Goal: Navigation & Orientation: Find specific page/section

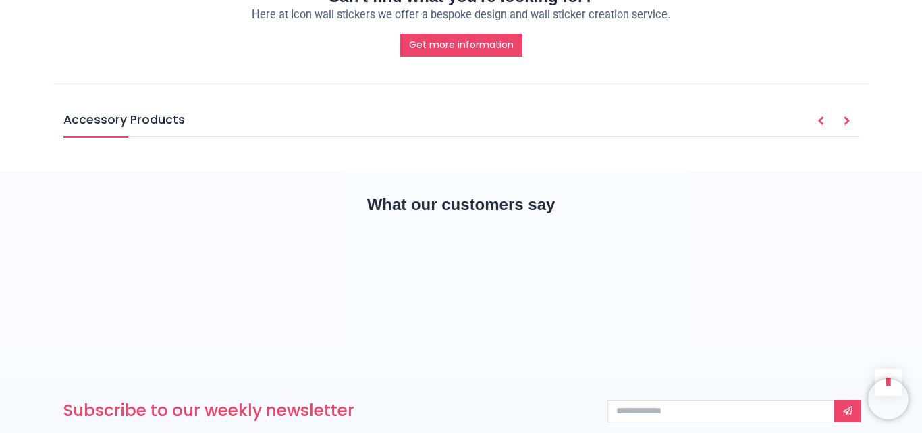
scroll to position [1007, 0]
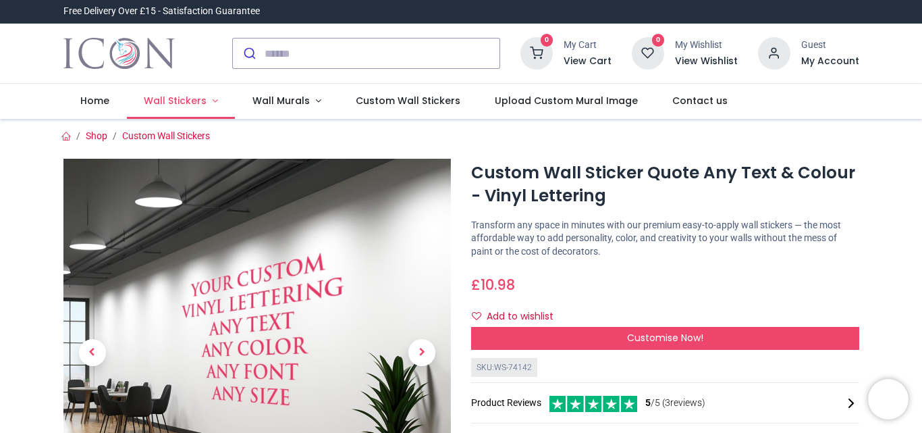
click at [194, 102] on span "Wall Stickers" at bounding box center [175, 100] width 63 height 13
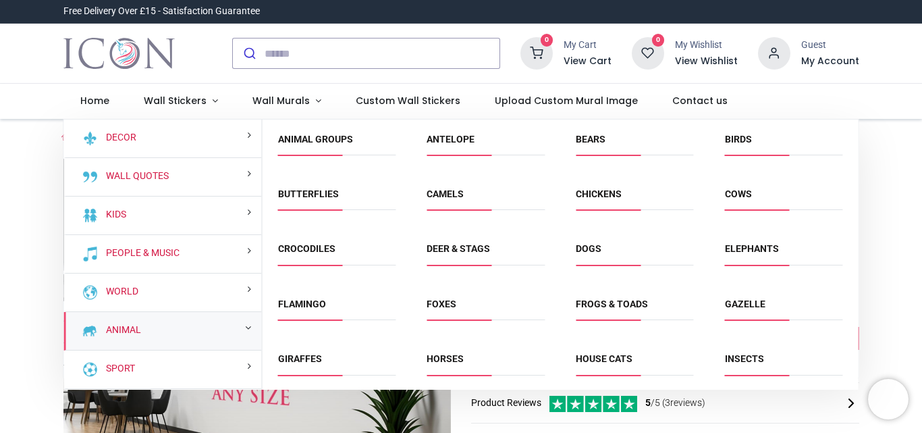
scroll to position [115, 0]
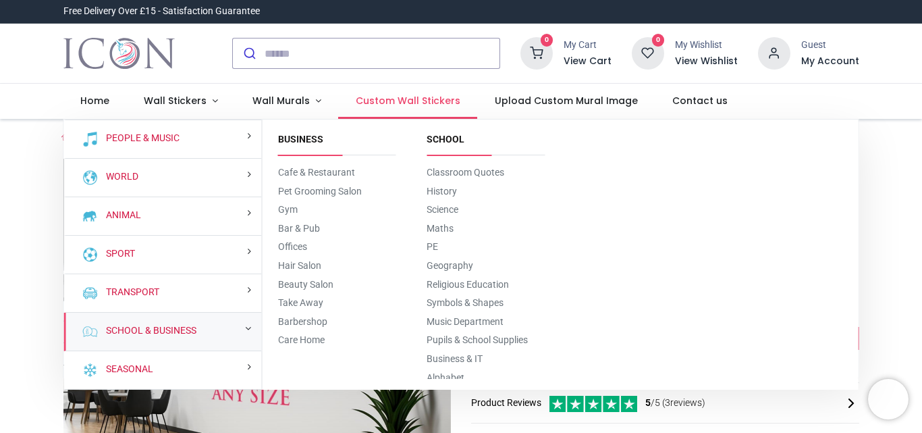
click at [415, 105] on span "Custom Wall Stickers" at bounding box center [408, 100] width 105 height 13
